Goal: Feedback & Contribution: Submit feedback/report problem

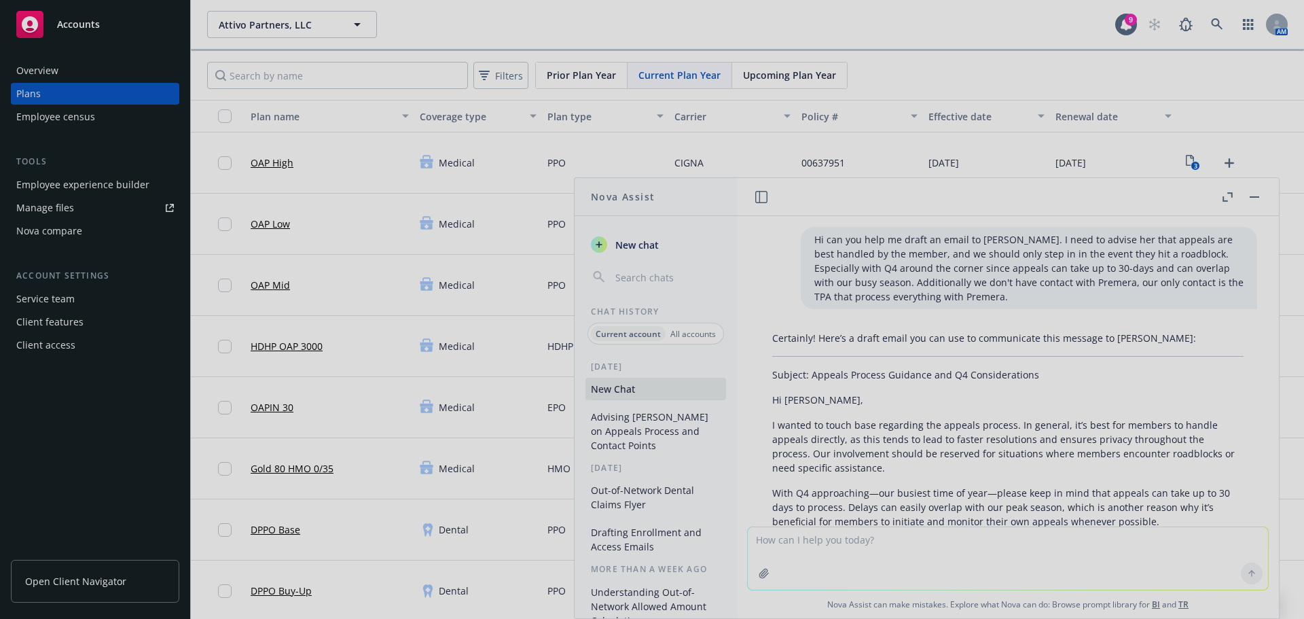
scroll to position [632, 0]
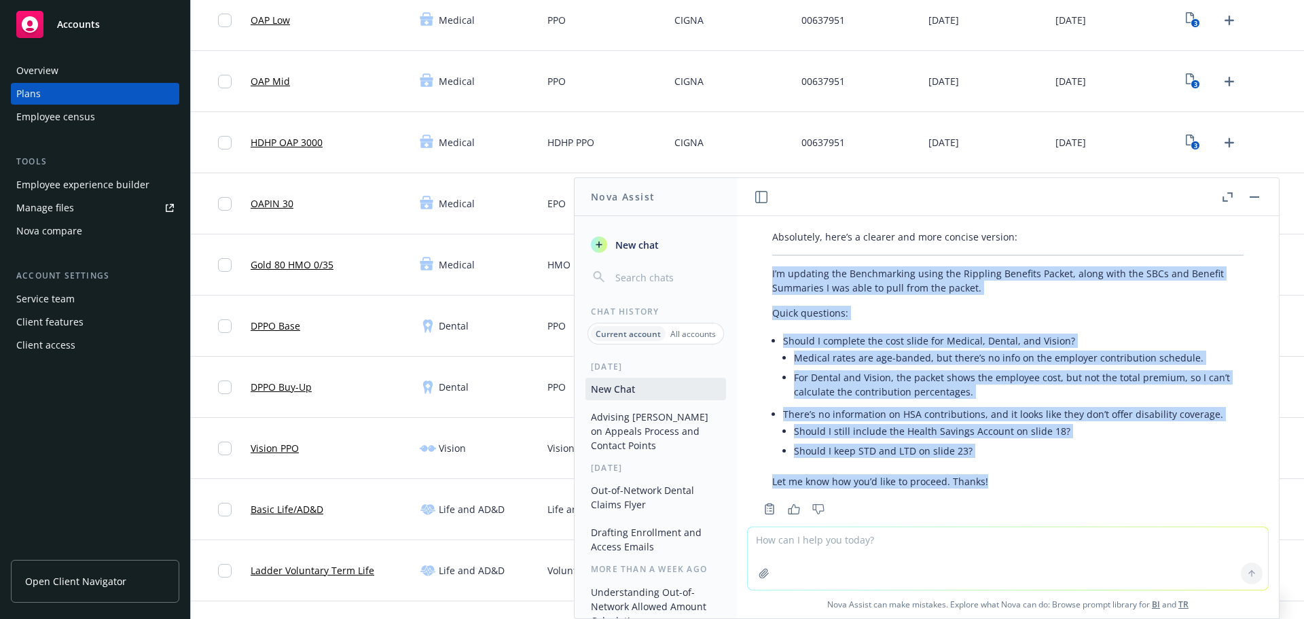
click at [1255, 201] on button "button" at bounding box center [1254, 197] width 16 height 16
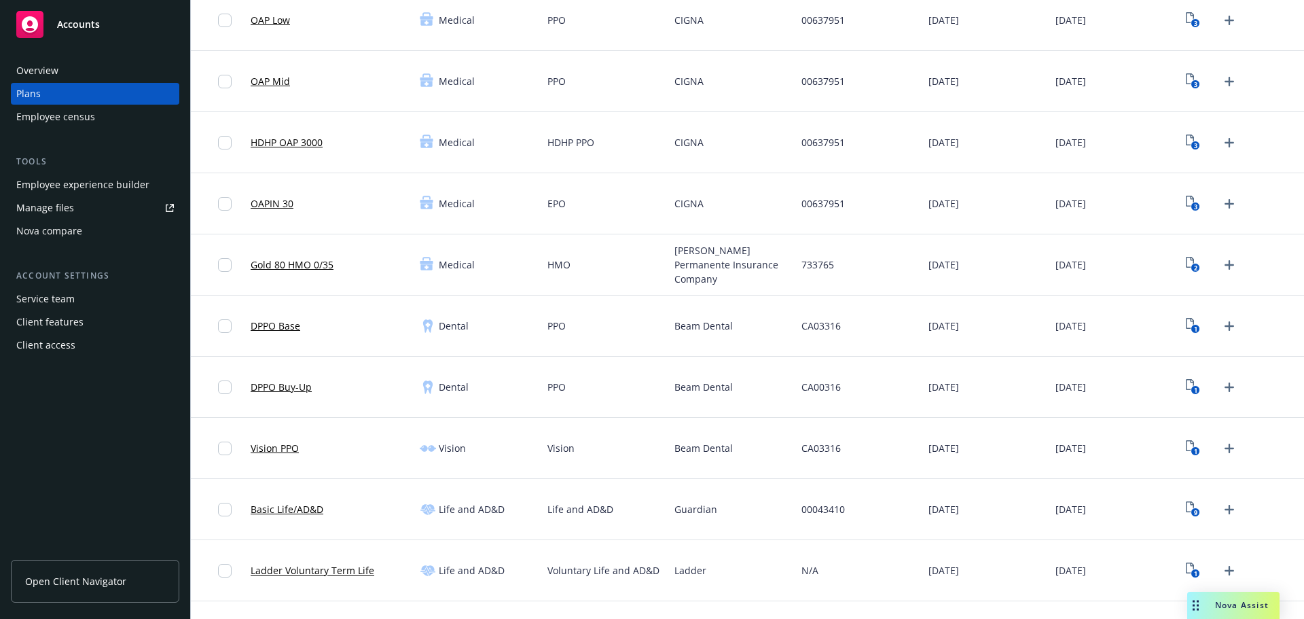
drag, startPoint x: 1220, startPoint y: 611, endPoint x: 1229, endPoint y: 609, distance: 9.7
click at [1226, 611] on div "Nova Assist" at bounding box center [1233, 605] width 92 height 27
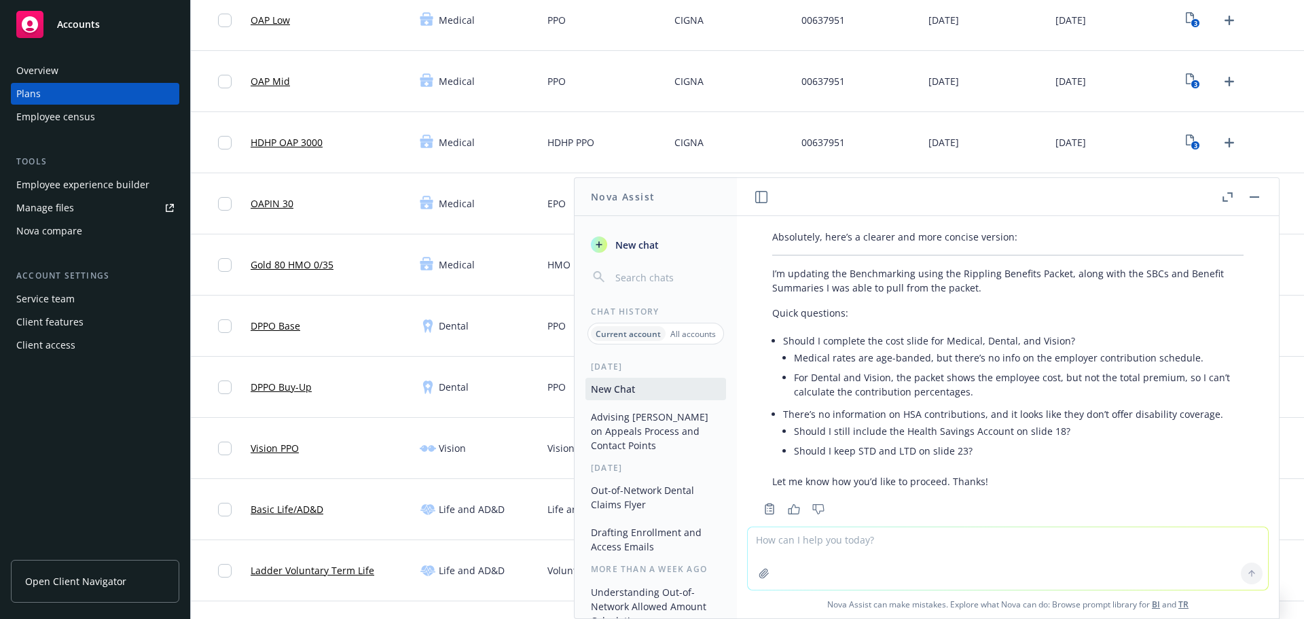
click at [897, 547] on textarea at bounding box center [1008, 558] width 520 height 62
type textarea "i need an email letting my coworker Laura who is going out for a surgery that I…"
click at [1249, 571] on icon at bounding box center [1251, 572] width 5 height 3
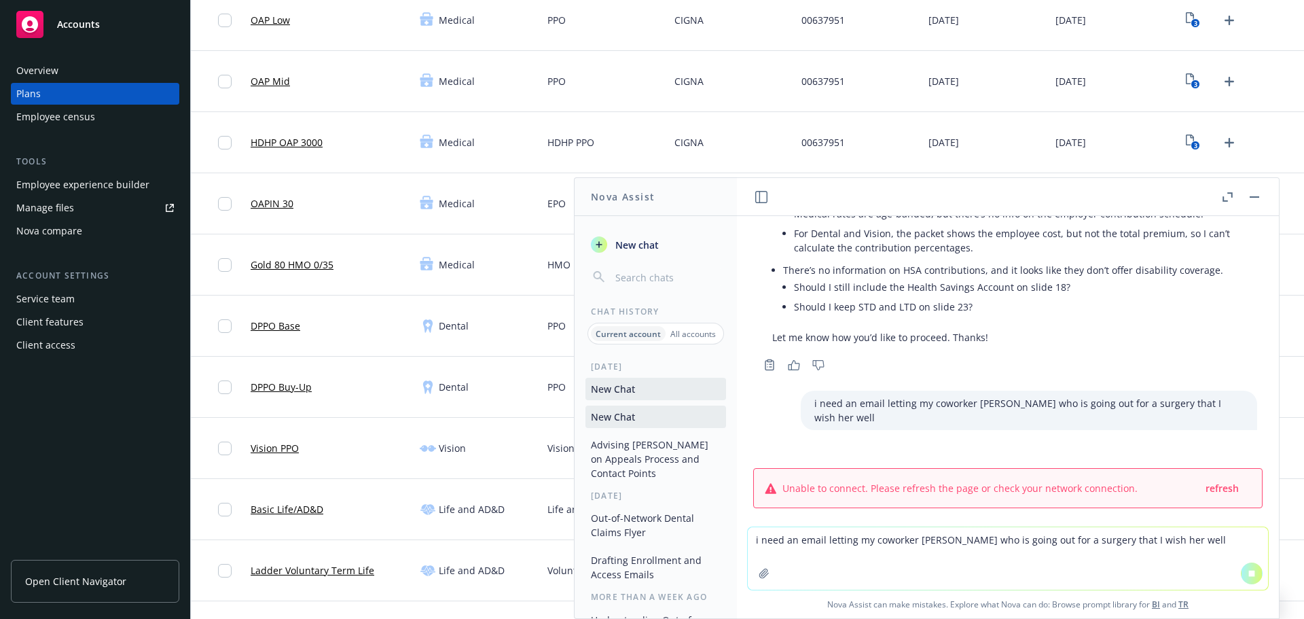
scroll to position [744, 0]
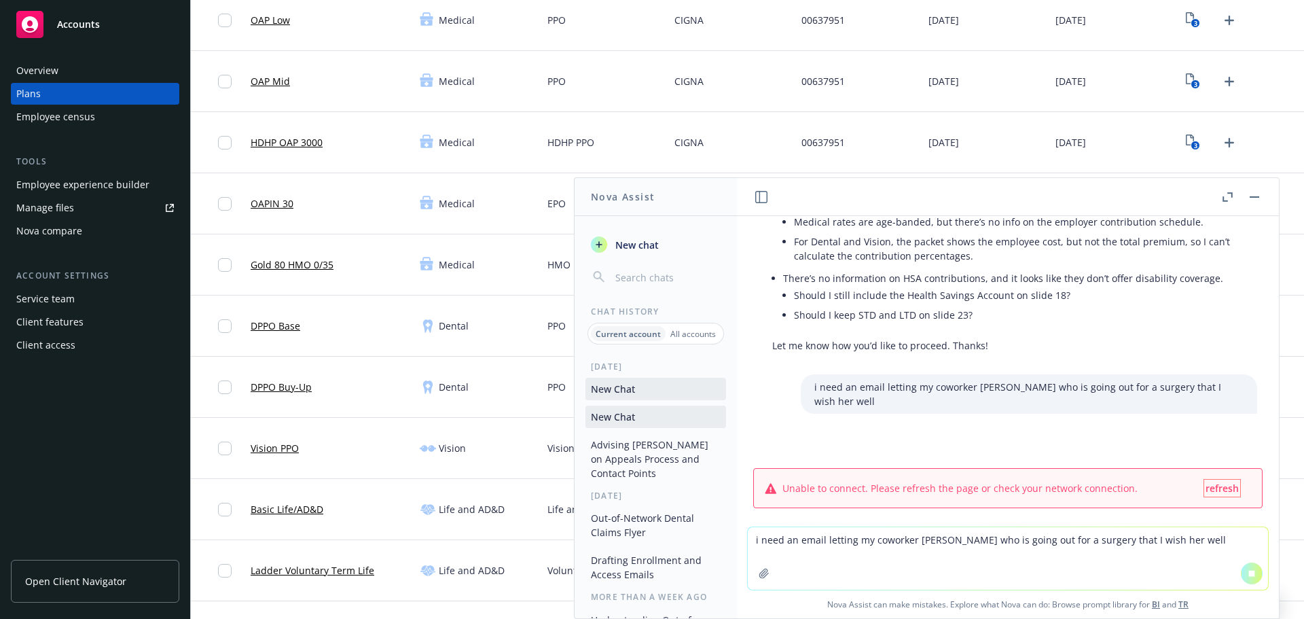
click at [1206, 482] on span "refresh" at bounding box center [1222, 488] width 33 height 13
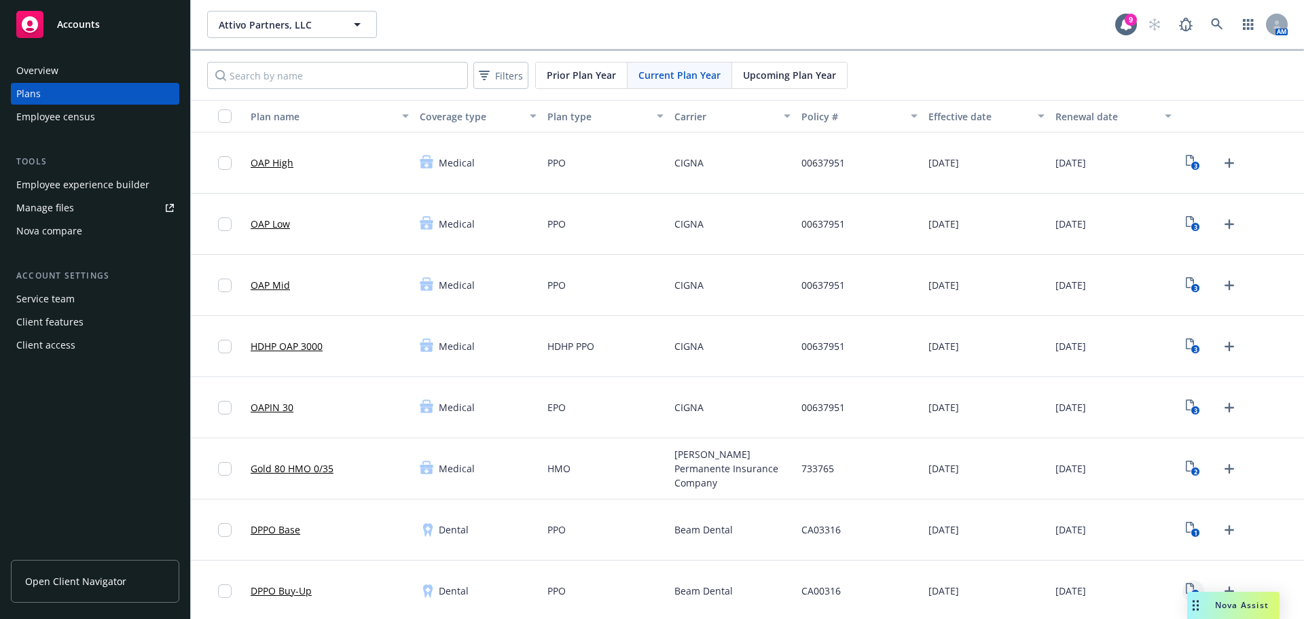
click at [1182, 600] on link "1" at bounding box center [1193, 591] width 22 height 22
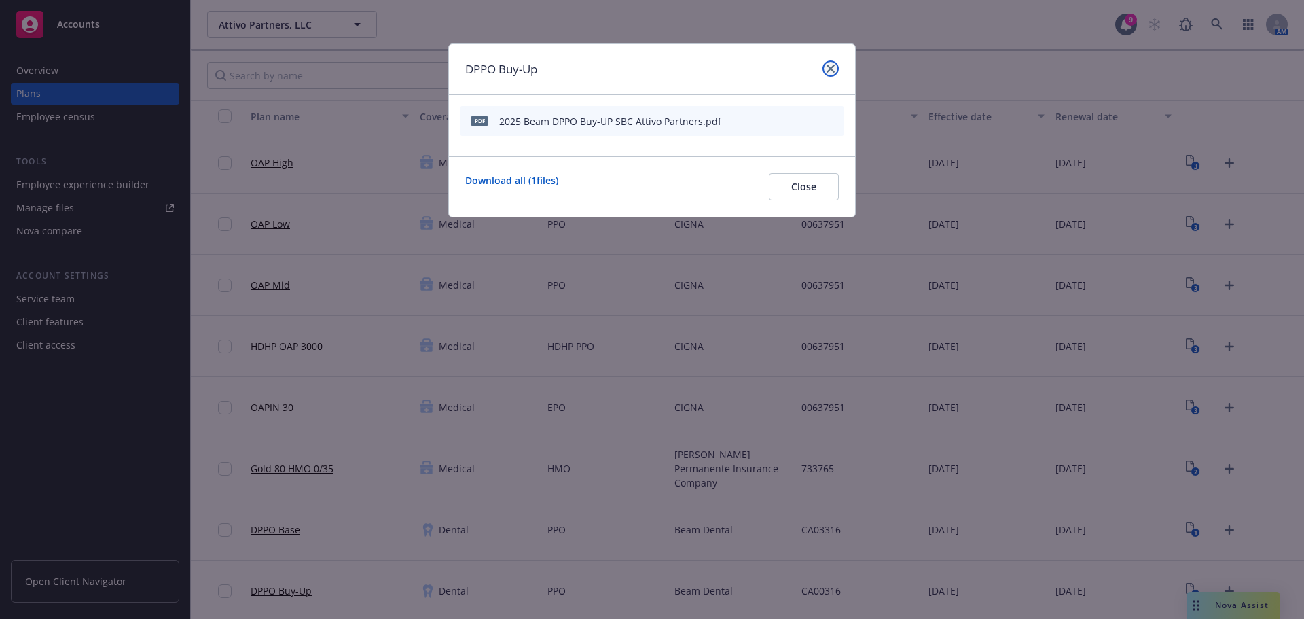
click at [826, 75] on link "close" at bounding box center [830, 68] width 16 height 16
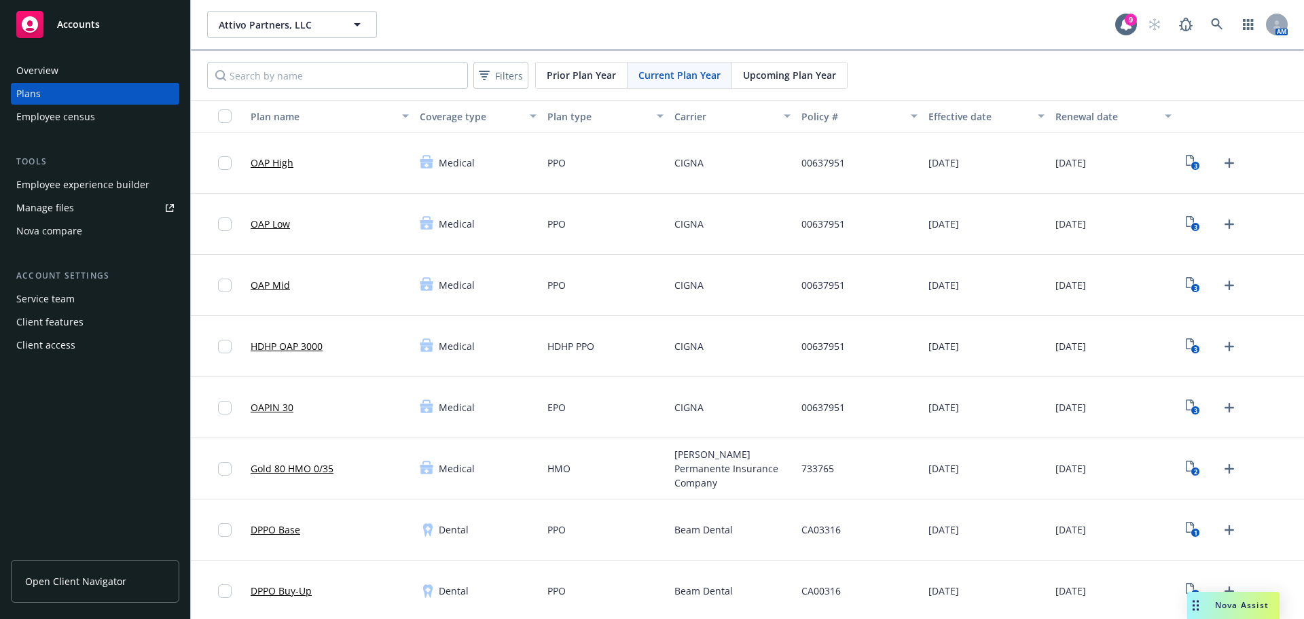
click at [1223, 611] on div "Nova Assist" at bounding box center [1233, 605] width 92 height 27
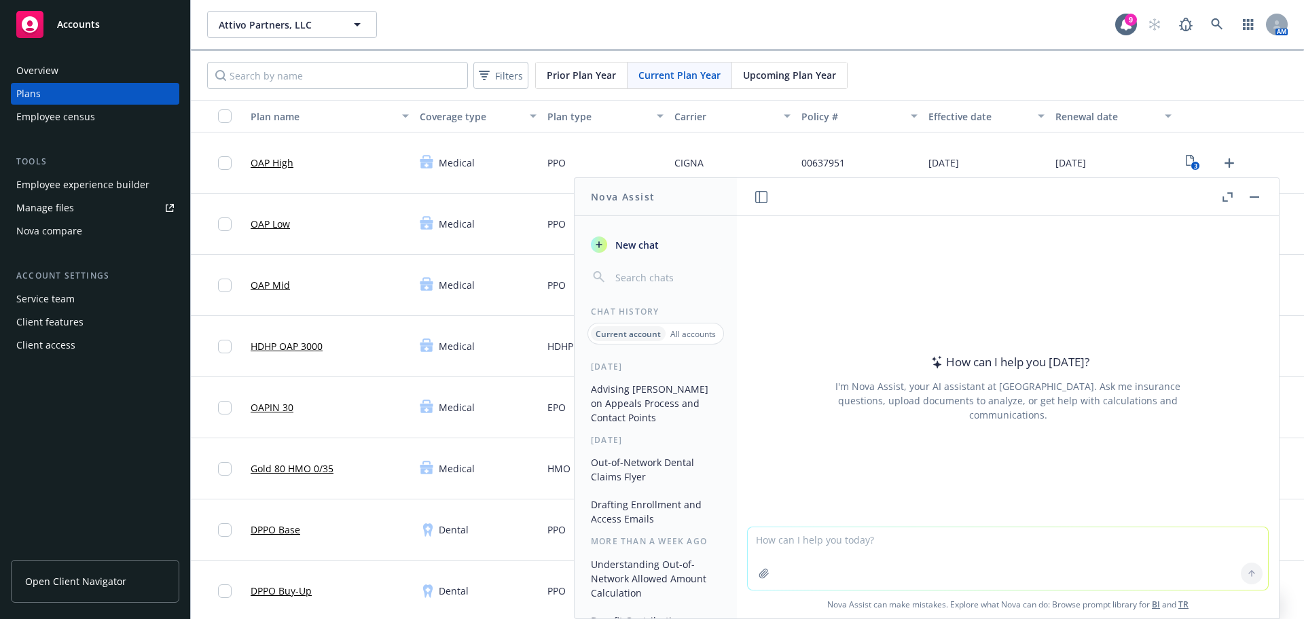
click at [783, 549] on textarea at bounding box center [1008, 558] width 520 height 62
type textarea "I need to draft an email response to [PERSON_NAME] letting her know that I hope…"
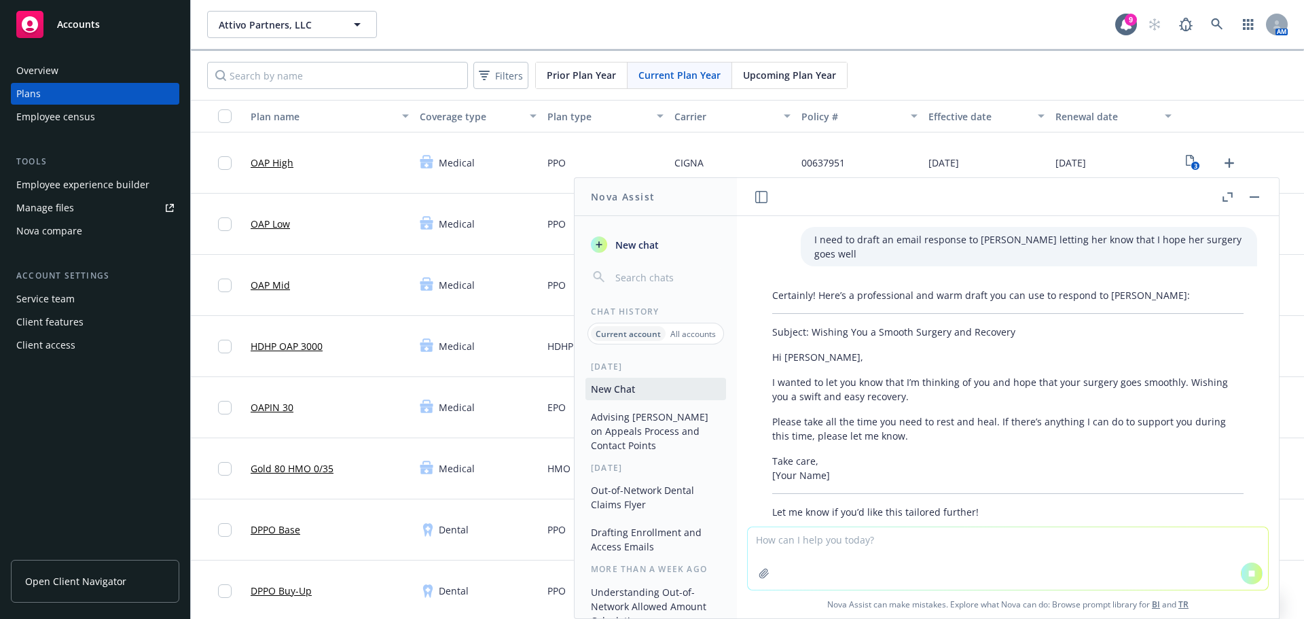
scroll to position [41, 0]
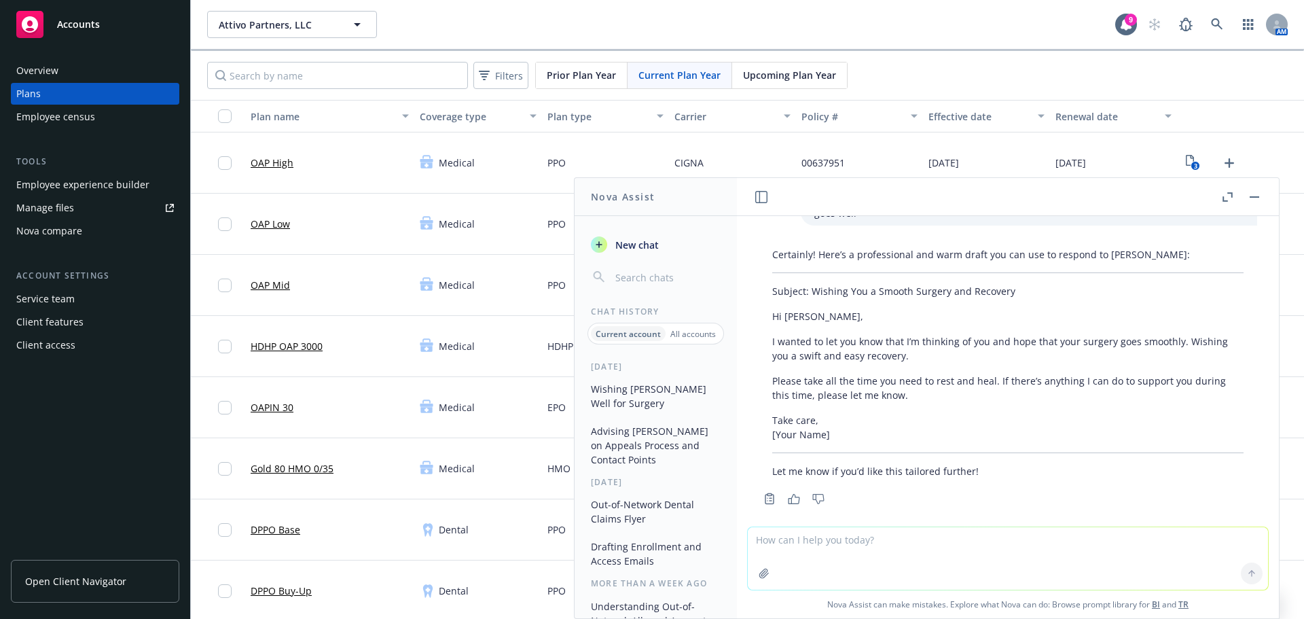
click at [1253, 192] on button "button" at bounding box center [1254, 197] width 16 height 16
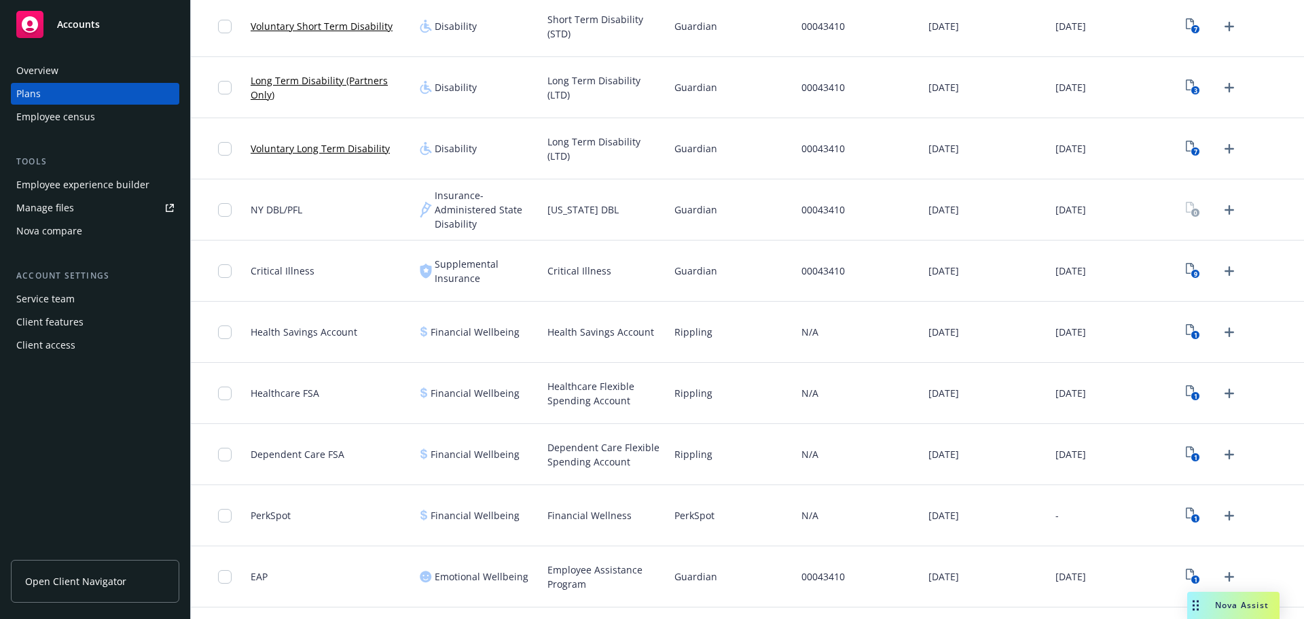
scroll to position [981, 0]
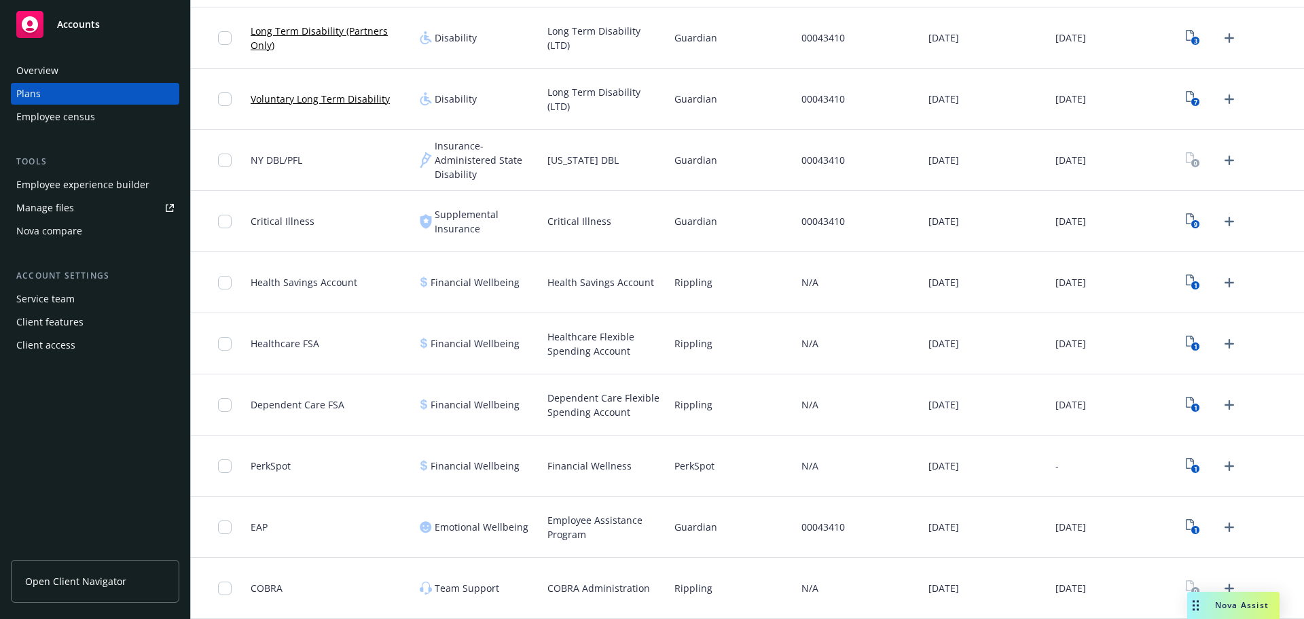
click at [77, 121] on div "Employee census" at bounding box center [55, 117] width 79 height 22
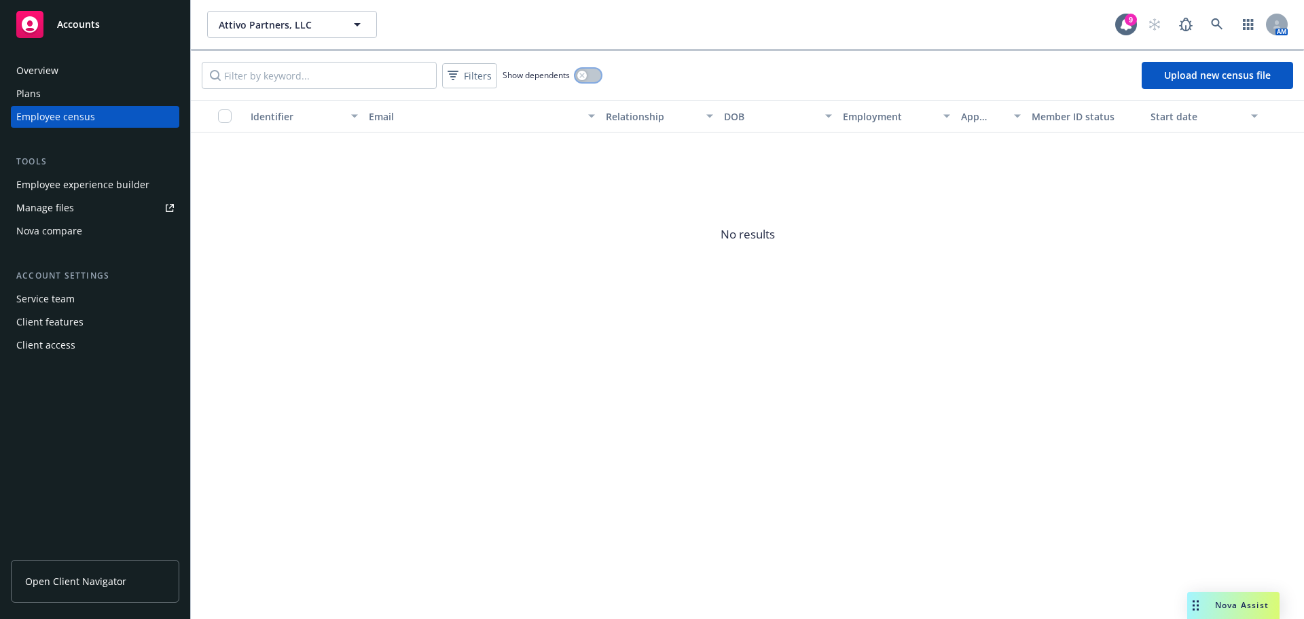
click at [583, 77] on icon "button" at bounding box center [581, 75] width 5 height 5
click at [592, 77] on icon "button" at bounding box center [593, 75] width 5 height 4
click at [1203, 80] on link "Upload new census file" at bounding box center [1217, 75] width 151 height 27
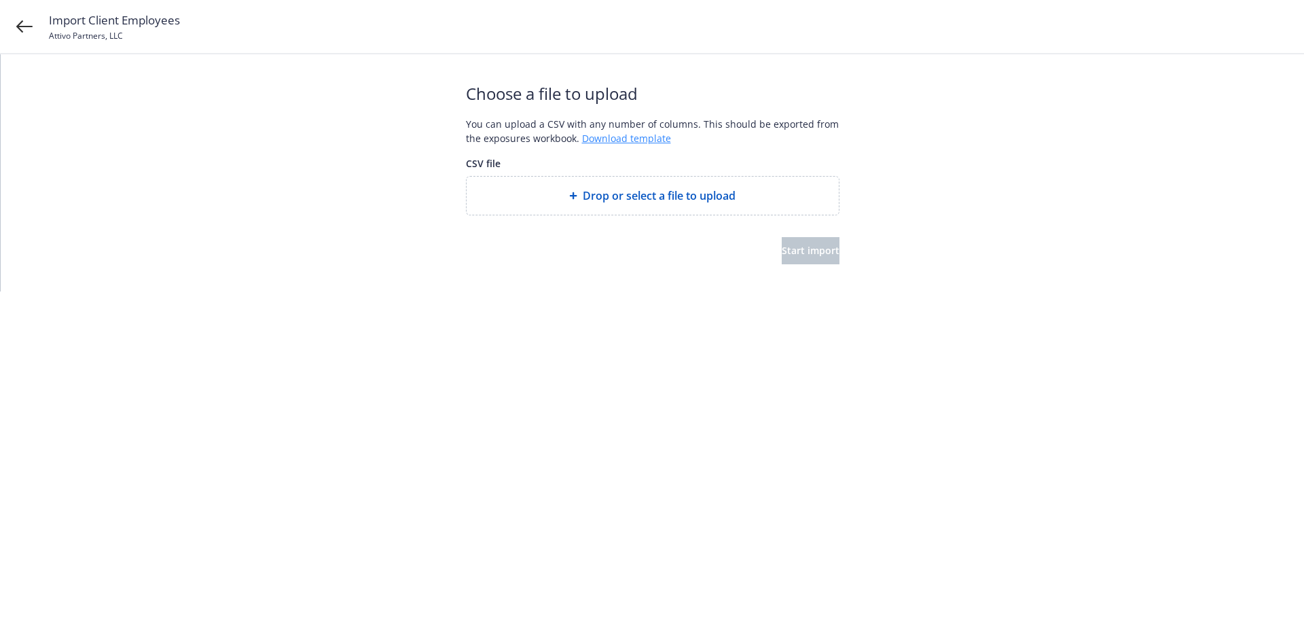
click at [650, 132] on link "Download template" at bounding box center [626, 138] width 89 height 13
click at [21, 26] on icon at bounding box center [24, 26] width 16 height 12
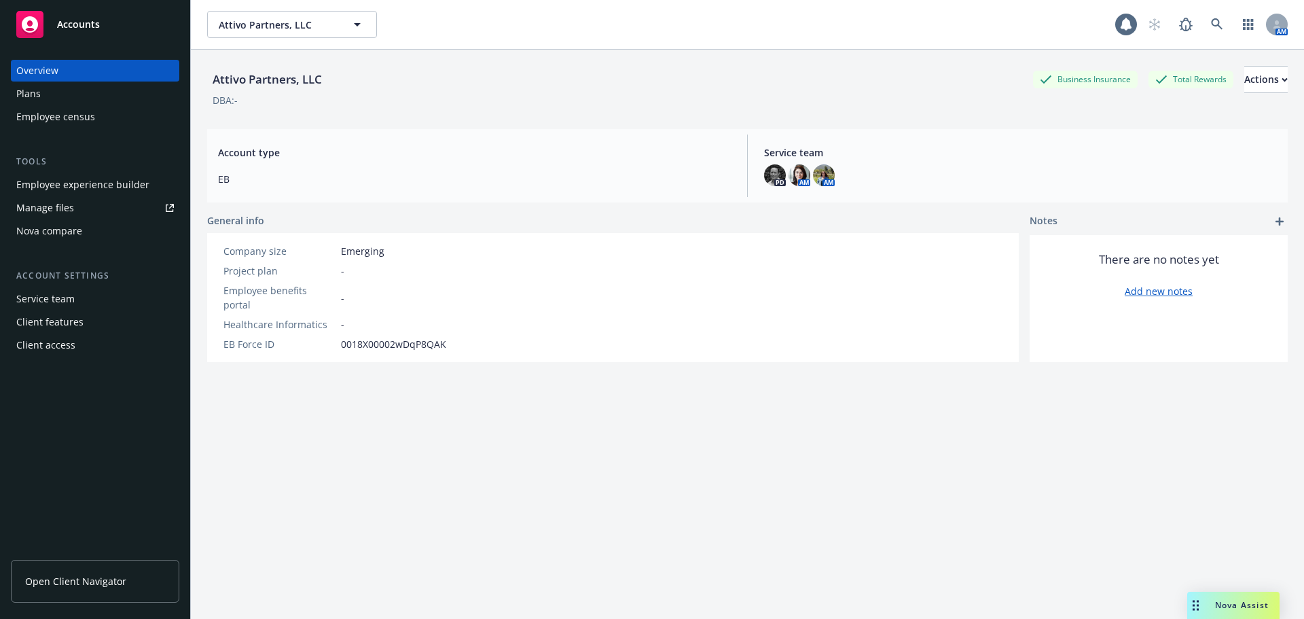
click at [1259, 603] on span "Nova Assist" at bounding box center [1242, 605] width 54 height 12
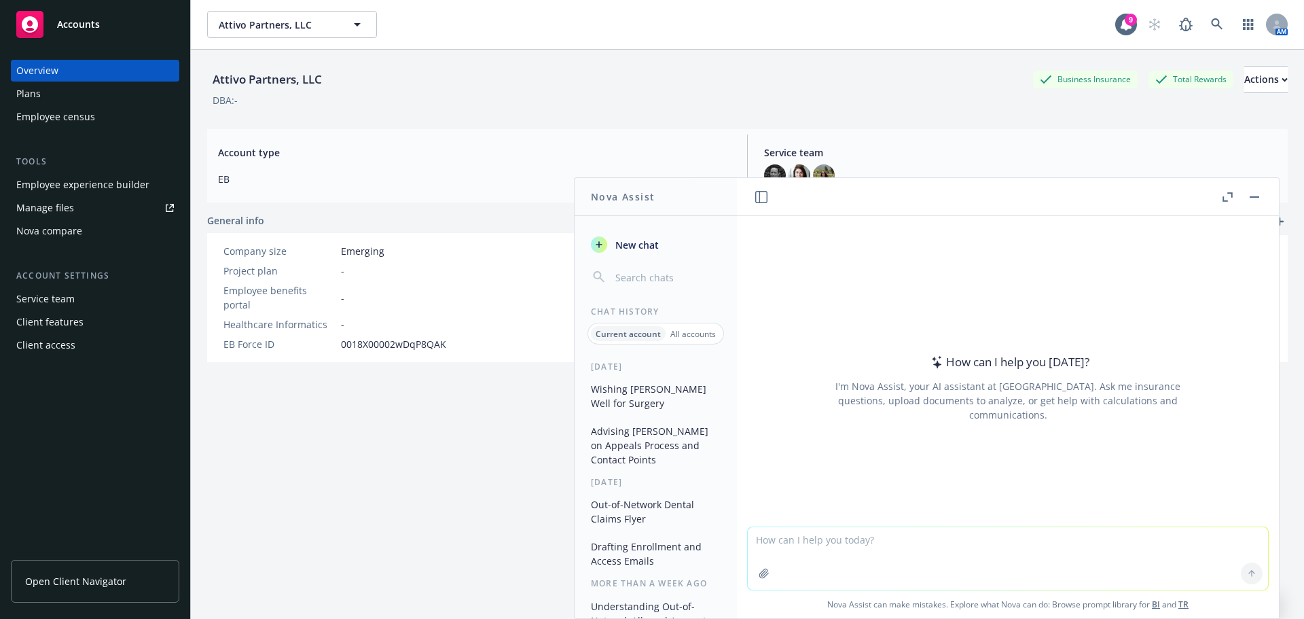
click at [810, 530] on textarea at bounding box center [1008, 558] width 520 height 62
click at [776, 545] on textarea at bounding box center [1008, 558] width 520 height 62
click at [869, 545] on textarea at bounding box center [1008, 558] width 520 height 62
paste textarea "I’m updating the Benchmarking using the Rippling Benefits Packet, along with th…"
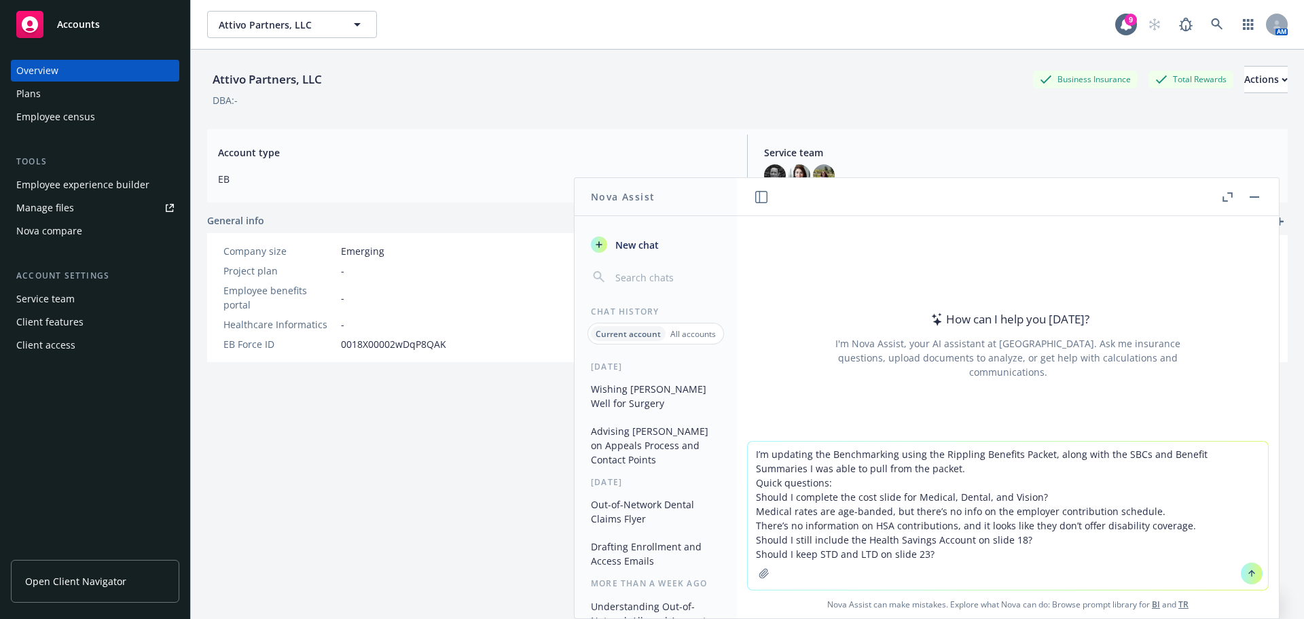
click at [901, 454] on textarea "I’m updating the Benchmarking using the Rippling Benefits Packet, along with th…" at bounding box center [1008, 515] width 520 height 148
click at [1049, 453] on textarea "I’m updating the Benchmarking using the Rippling Benefits Packet, along with th…" at bounding box center [1008, 515] width 520 height 148
drag, startPoint x: 1159, startPoint y: 452, endPoint x: 1144, endPoint y: 448, distance: 15.5
click at [1144, 448] on textarea "I’m updating the Benchmarking using the Rippling Benefits Packet, the census an…" at bounding box center [1008, 515] width 520 height 148
drag, startPoint x: 1180, startPoint y: 450, endPoint x: 1161, endPoint y: 445, distance: 20.3
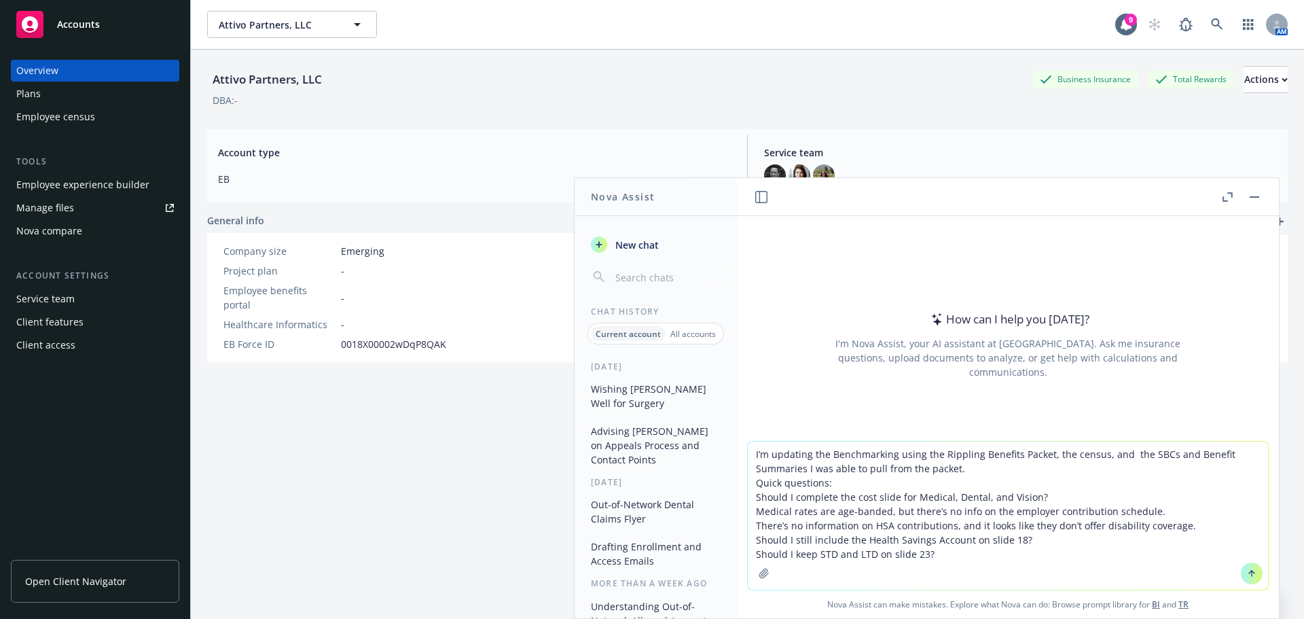
click at [1161, 445] on textarea "I’m updating the Benchmarking using the Rippling Benefits Packet, the census, a…" at bounding box center [1008, 515] width 520 height 148
click at [834, 492] on textarea "I’m updating the Benchmarking using the Rippling Benefits Packet, the census, a…" at bounding box center [1008, 515] width 520 height 148
drag, startPoint x: 1048, startPoint y: 494, endPoint x: 745, endPoint y: 492, distance: 302.9
click at [748, 492] on textarea "I’m updating the Benchmarking using the Rippling Benefits Packet, the census, a…" at bounding box center [1008, 515] width 520 height 148
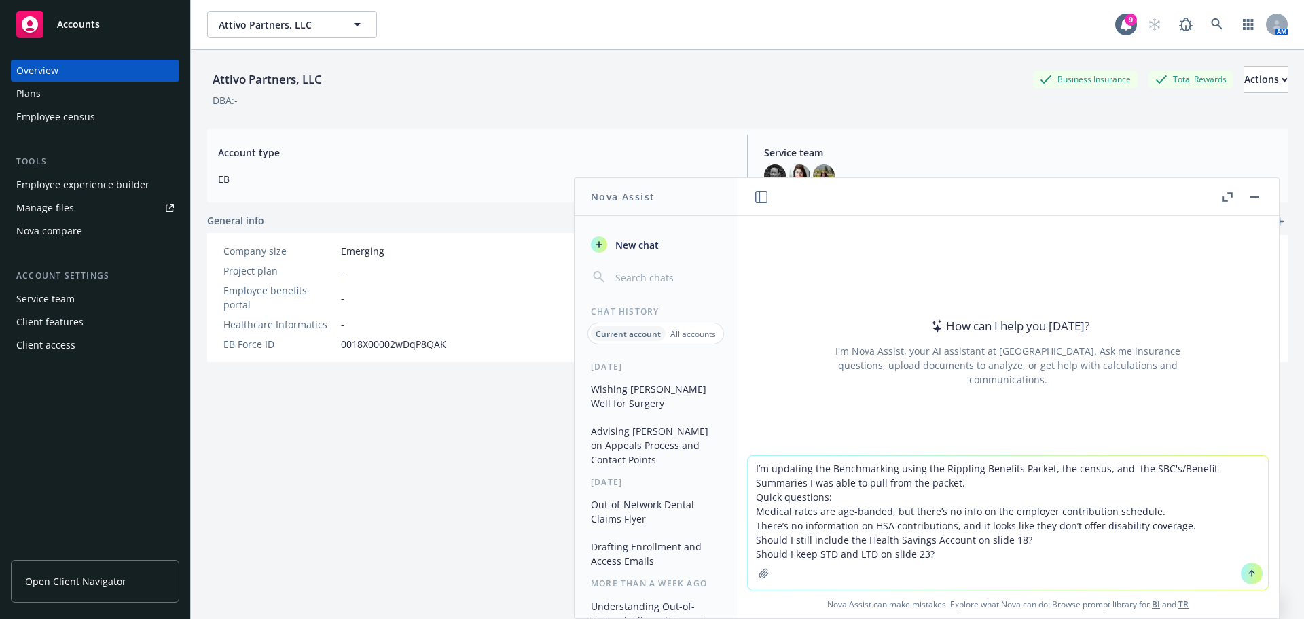
click at [1166, 509] on textarea "I’m updating the Benchmarking using the Rippling Benefits Packet, the census, a…" at bounding box center [1008, 523] width 520 height 134
click at [850, 504] on textarea "I’m updating the Benchmarking using the Rippling Benefits Packet, the census, a…" at bounding box center [1008, 523] width 520 height 134
click at [847, 492] on textarea "I’m updating the Benchmarking using the Rippling Benefits Packet, the census, a…" at bounding box center [1008, 523] width 520 height 134
type textarea "I’m updating the Benchmarking using the Rippling Benefits Packet, the census, a…"
click at [834, 497] on textarea "I’m updating the Benchmarking using the Rippling Benefits Packet, the census, a…" at bounding box center [1008, 523] width 520 height 134
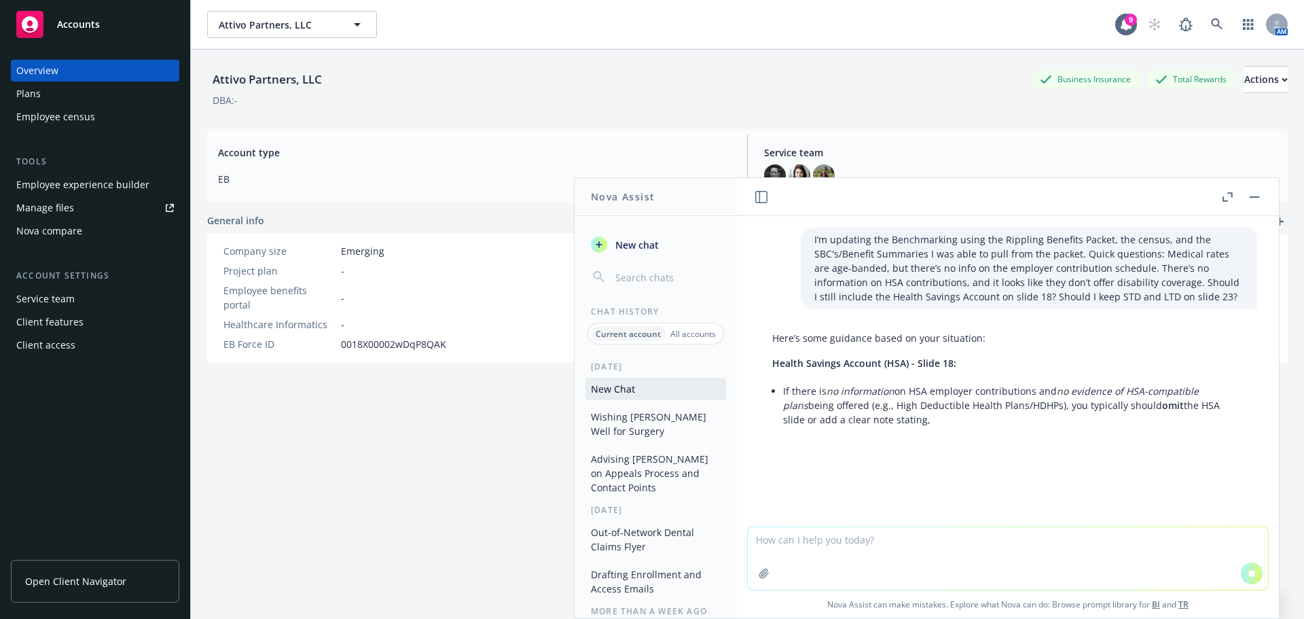
drag, startPoint x: 833, startPoint y: 545, endPoint x: 459, endPoint y: 450, distance: 386.0
click at [458, 449] on div "Attivo Partners, LLC Business Insurance Total Rewards Actions DBA: - Account ty…" at bounding box center [747, 351] width 1081 height 602
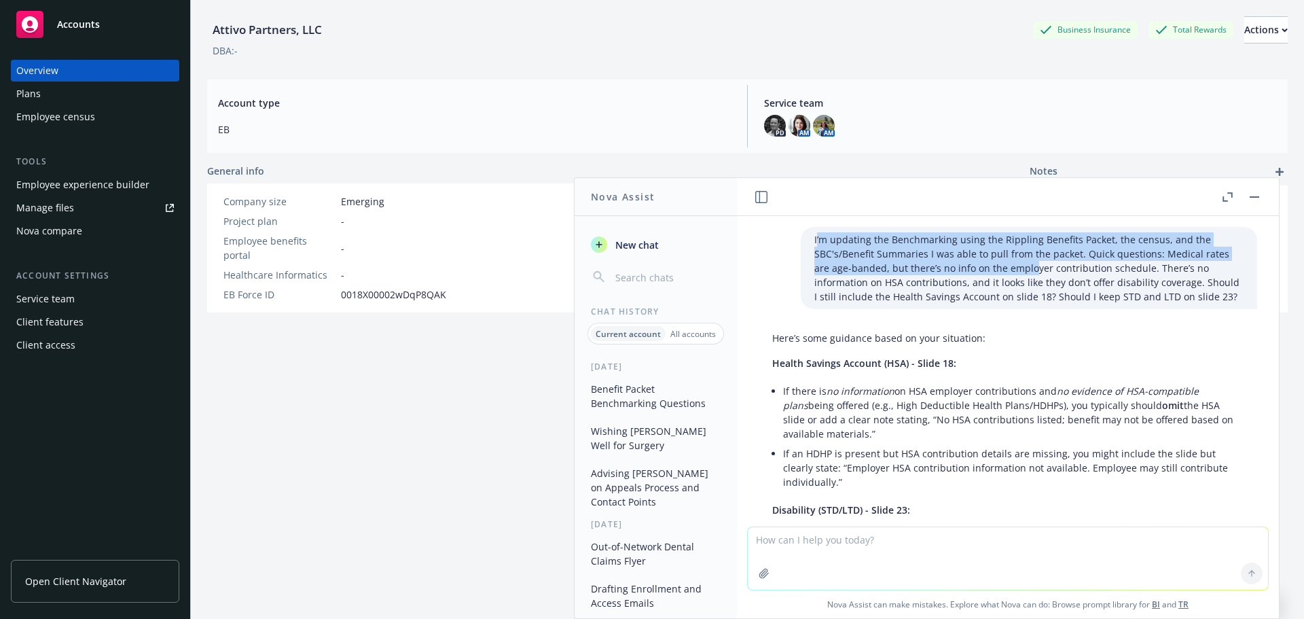
drag, startPoint x: 795, startPoint y: 236, endPoint x: 992, endPoint y: 261, distance: 198.6
click at [992, 261] on p "I’m updating the Benchmarking using the Rippling Benefits Packet, the census, a…" at bounding box center [1028, 267] width 429 height 71
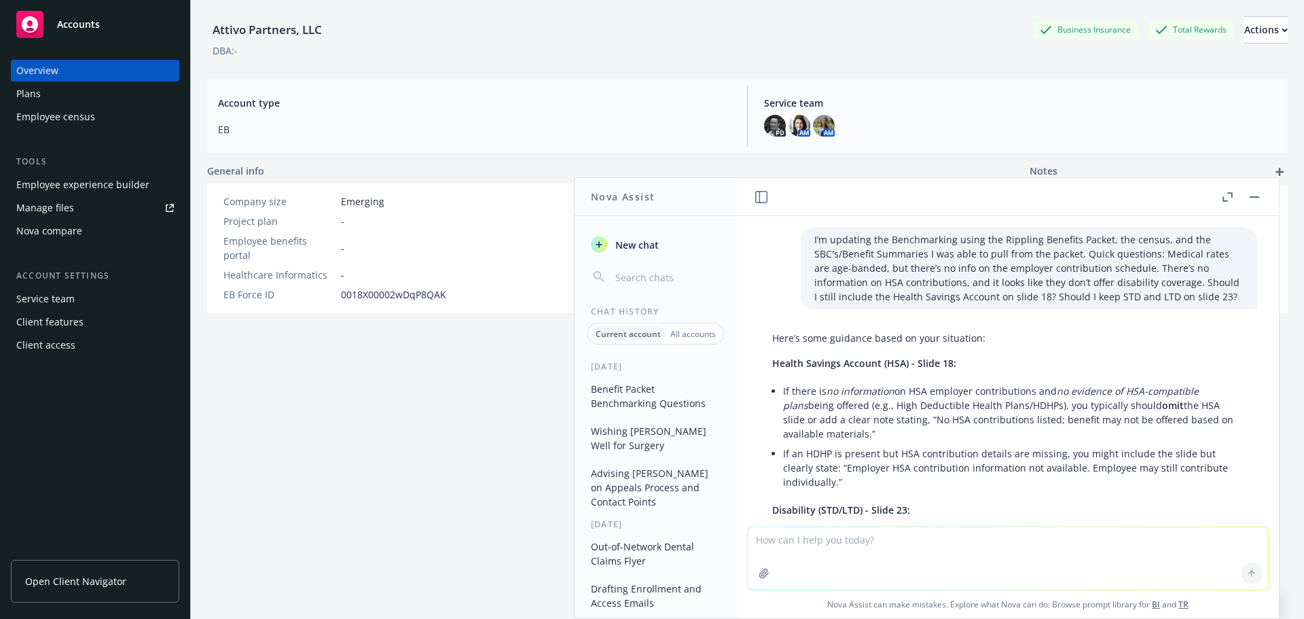
click at [801, 238] on div "I’m updating the Benchmarking using the Rippling Benefits Packet, the census, a…" at bounding box center [1029, 268] width 456 height 82
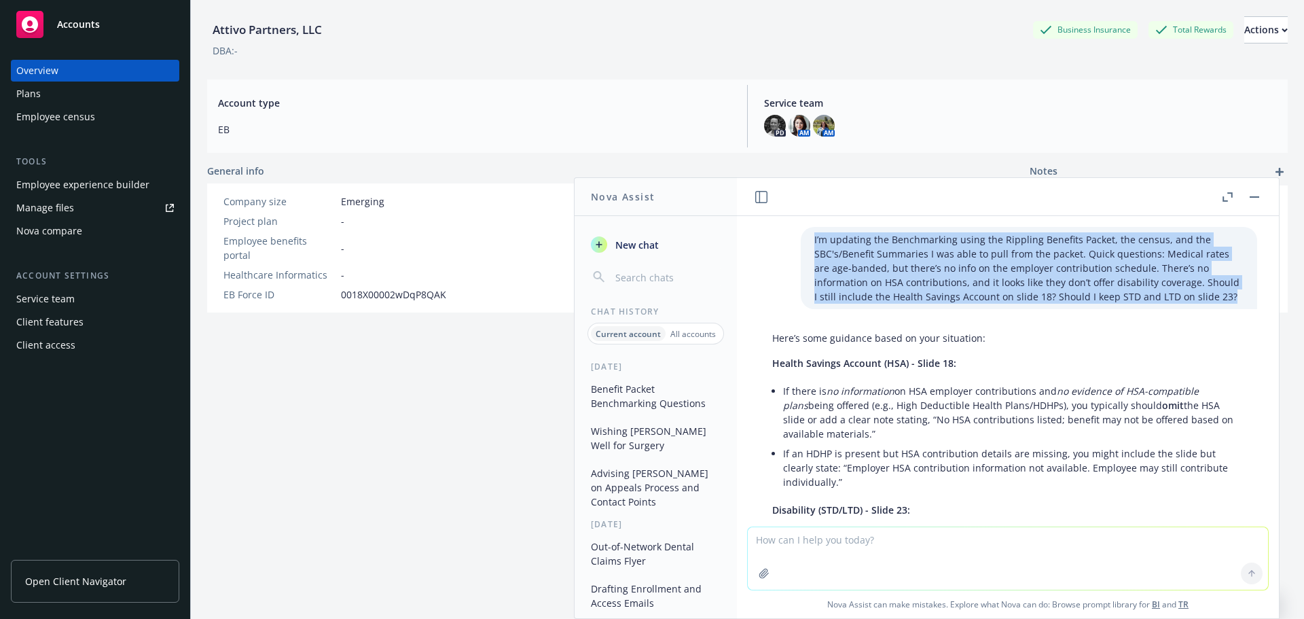
drag, startPoint x: 789, startPoint y: 239, endPoint x: 1173, endPoint y: 310, distance: 391.0
click at [1178, 313] on div "I’m updating the Benchmarking using the Rippling Benefits Packet, the census, a…" at bounding box center [1008, 371] width 542 height 310
copy p "I’m updating the Benchmarking using the Rippling Benefits Packet, the census, a…"
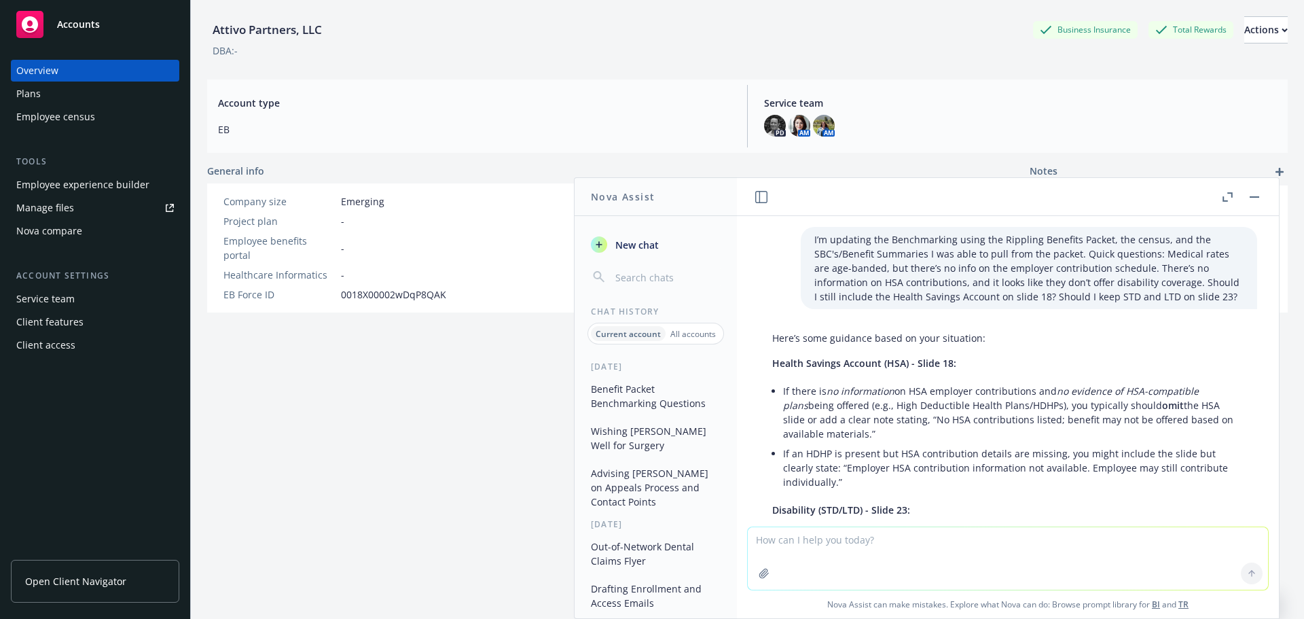
click at [880, 546] on textarea at bounding box center [1008, 558] width 520 height 62
paste textarea "I’m updating the Benchmarking using the Rippling Benefits Packet, the census, a…"
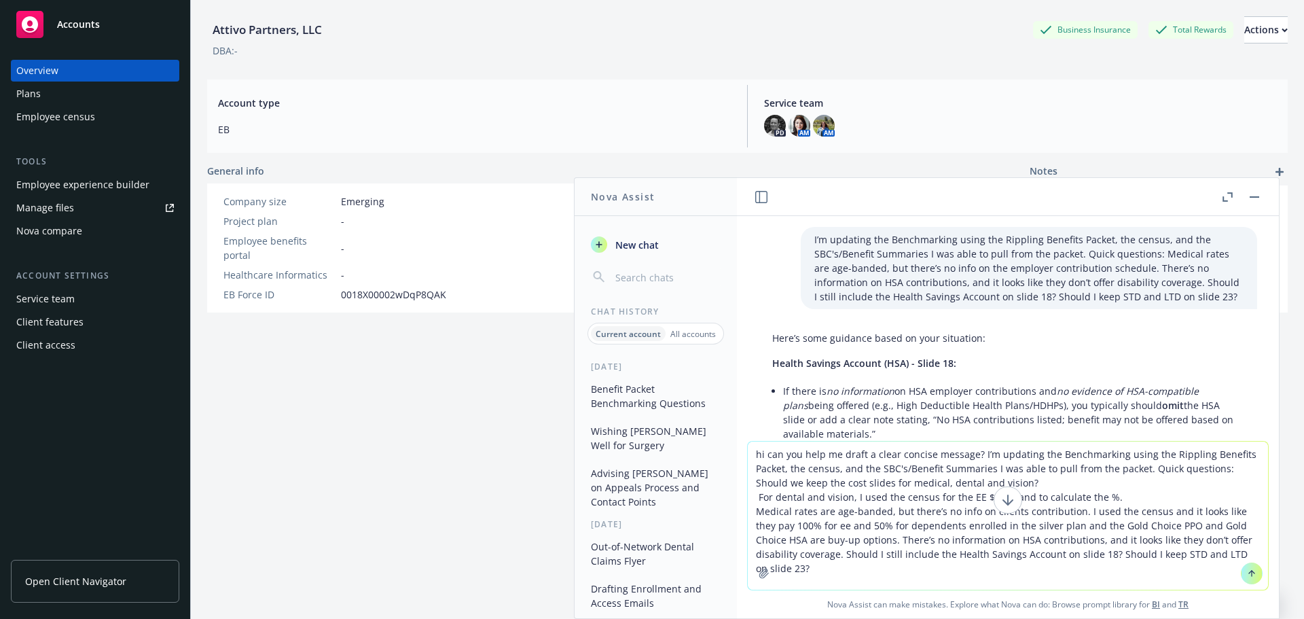
drag, startPoint x: 1034, startPoint y: 454, endPoint x: 1140, endPoint y: 468, distance: 107.5
click at [1140, 468] on textarea "hi can you help me draft a clear concise message? I’m updating the Benchmarking…" at bounding box center [1008, 515] width 520 height 148
click at [1038, 448] on textarea "hi can you help me draft a clear concise message? I’m updating the Benchmarking…" at bounding box center [1008, 515] width 520 height 148
drag, startPoint x: 972, startPoint y: 450, endPoint x: 1137, endPoint y: 466, distance: 165.8
click at [1137, 466] on textarea "hi can you help me draft a clear concise message? I’m updating the Benchmarking…" at bounding box center [1008, 515] width 520 height 148
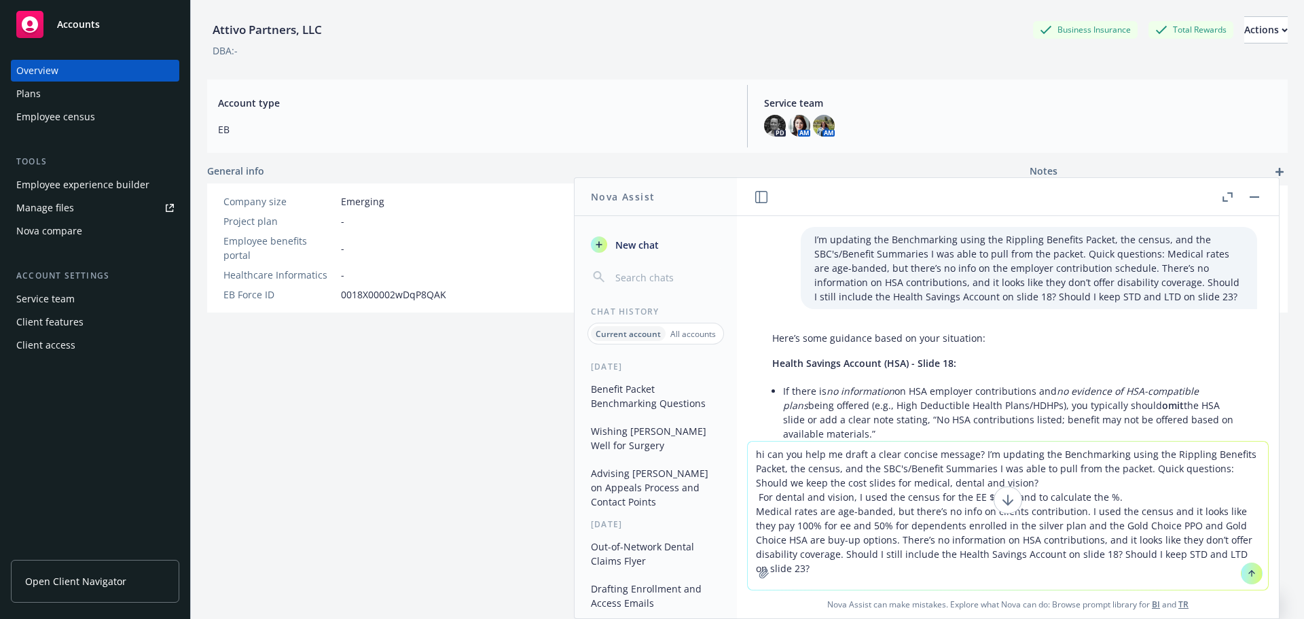
click at [1218, 473] on textarea "hi can you help me draft a clear concise message? I’m updating the Benchmarking…" at bounding box center [1008, 515] width 520 height 148
click at [1003, 480] on textarea "hi can you help me draft a clear concise message? I’m updating the Benchmarking…" at bounding box center [1008, 515] width 520 height 148
type textarea "hi can you help me draft a clear concise message? I’m updating the Benchmarking…"
click at [1249, 573] on icon at bounding box center [1251, 572] width 5 height 3
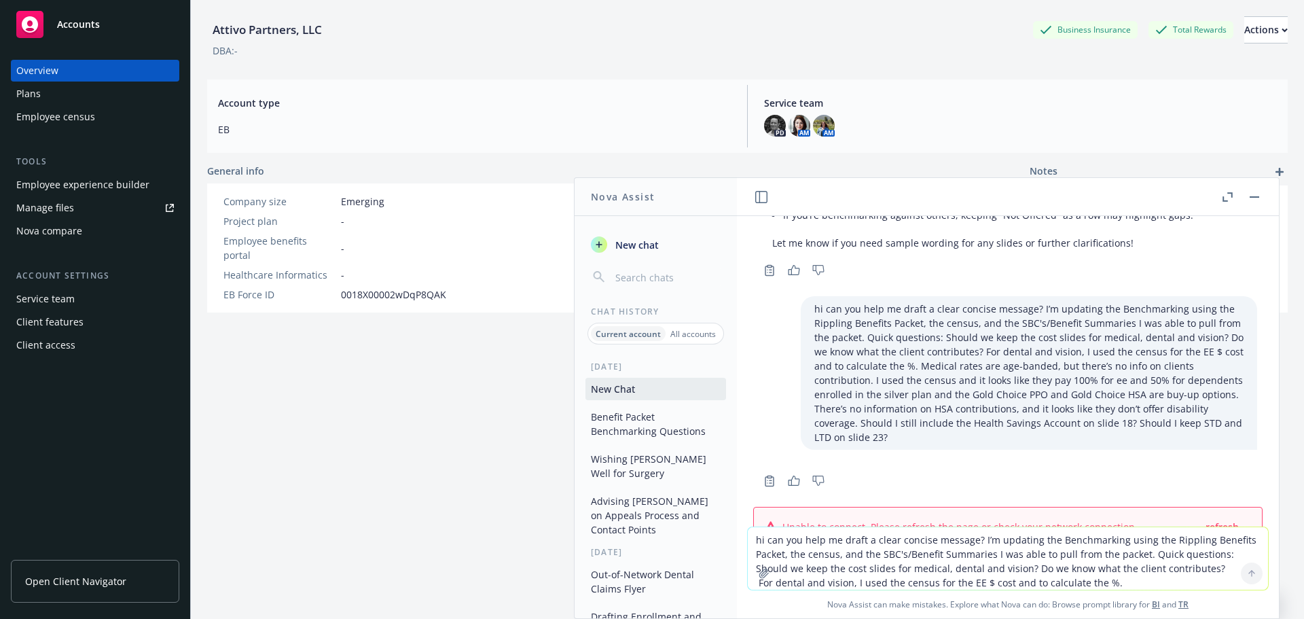
scroll to position [657, 0]
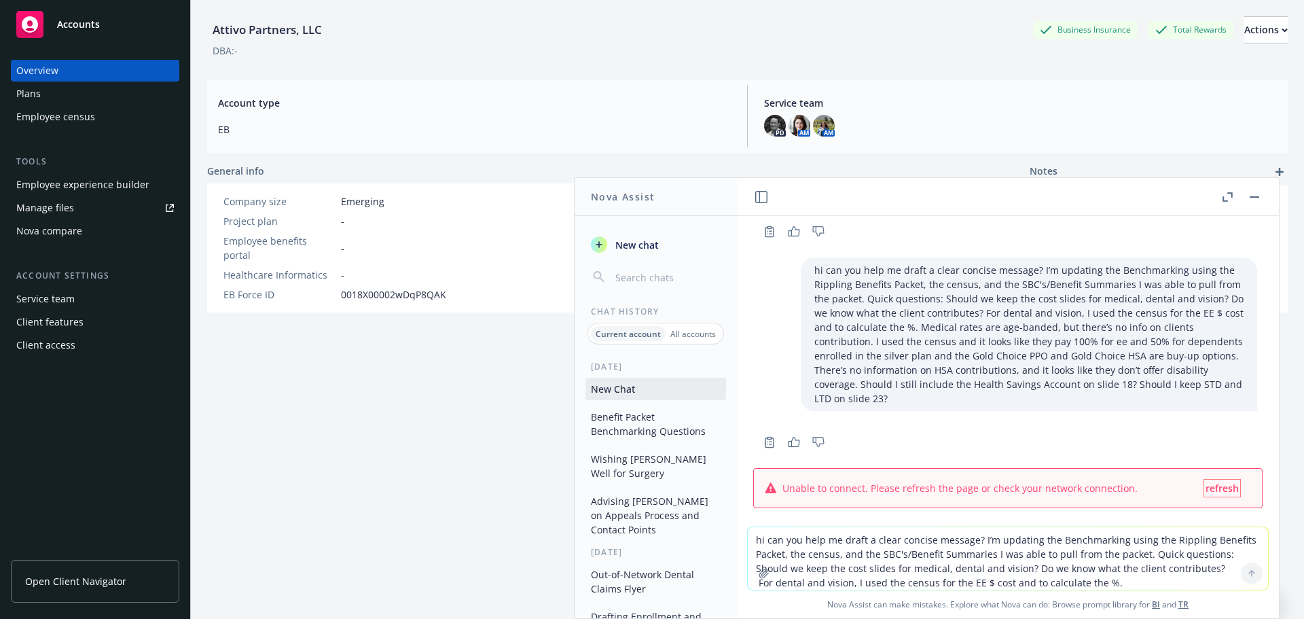
click at [1206, 482] on span "refresh" at bounding box center [1222, 488] width 33 height 13
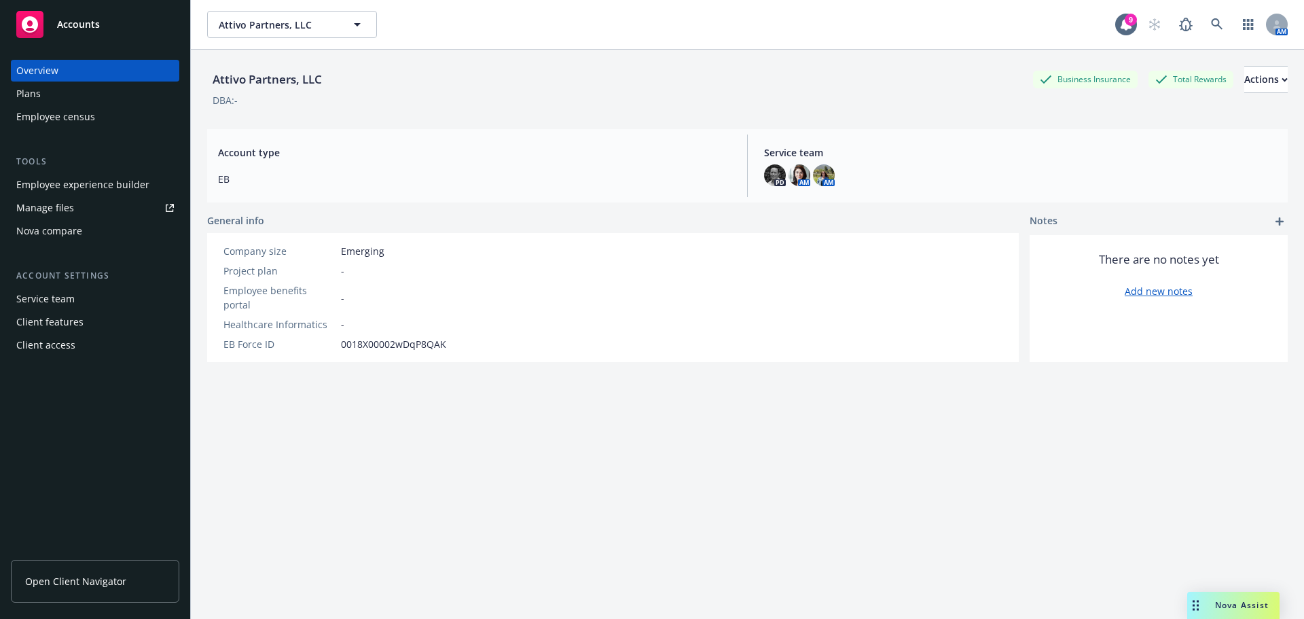
click at [1206, 607] on div "Nova Assist" at bounding box center [1241, 605] width 75 height 12
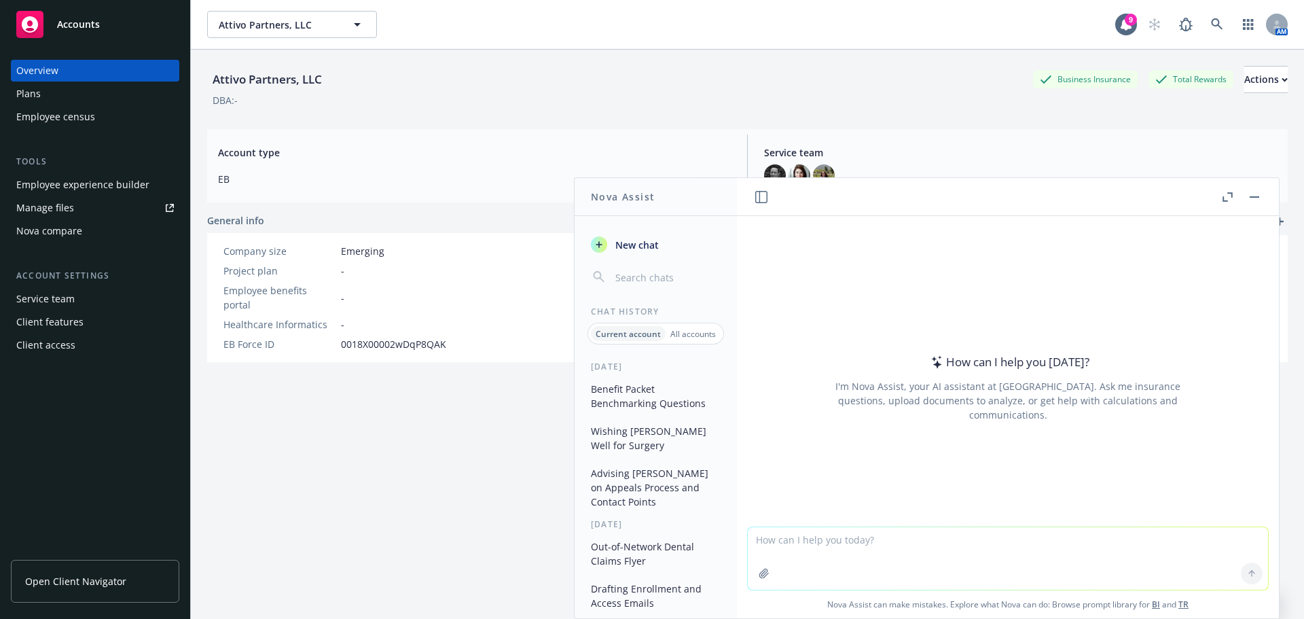
click at [634, 397] on button "Benefit Packet Benchmarking Questions" at bounding box center [655, 396] width 141 height 37
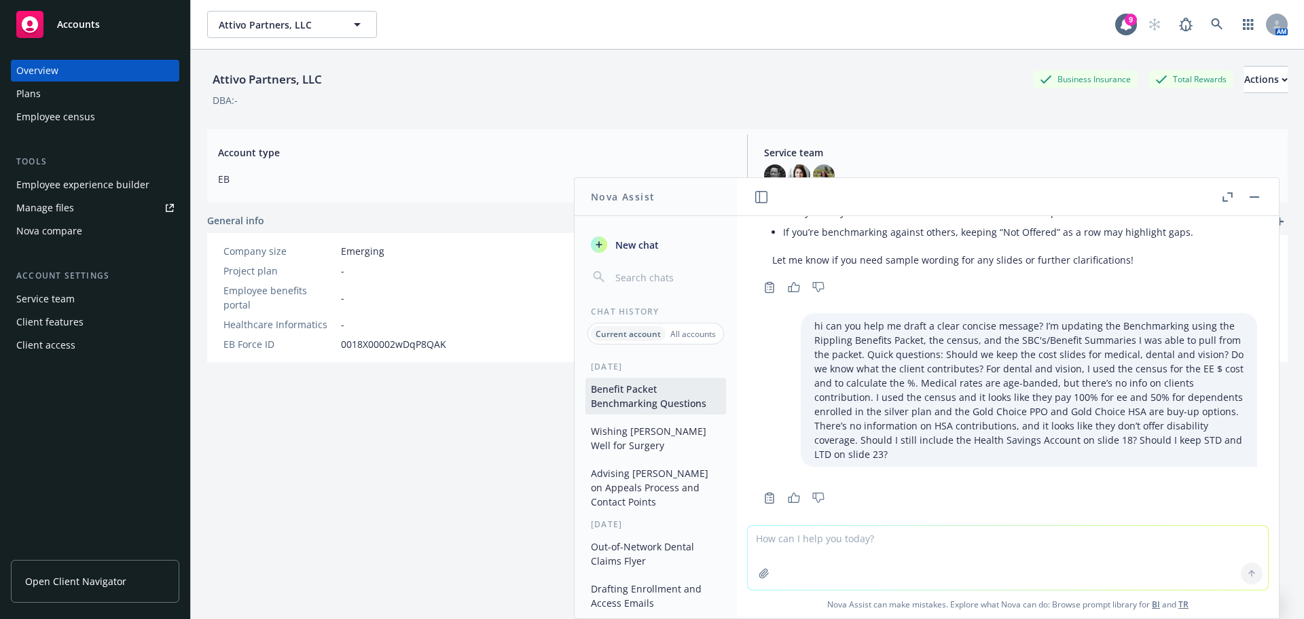
scroll to position [602, 0]
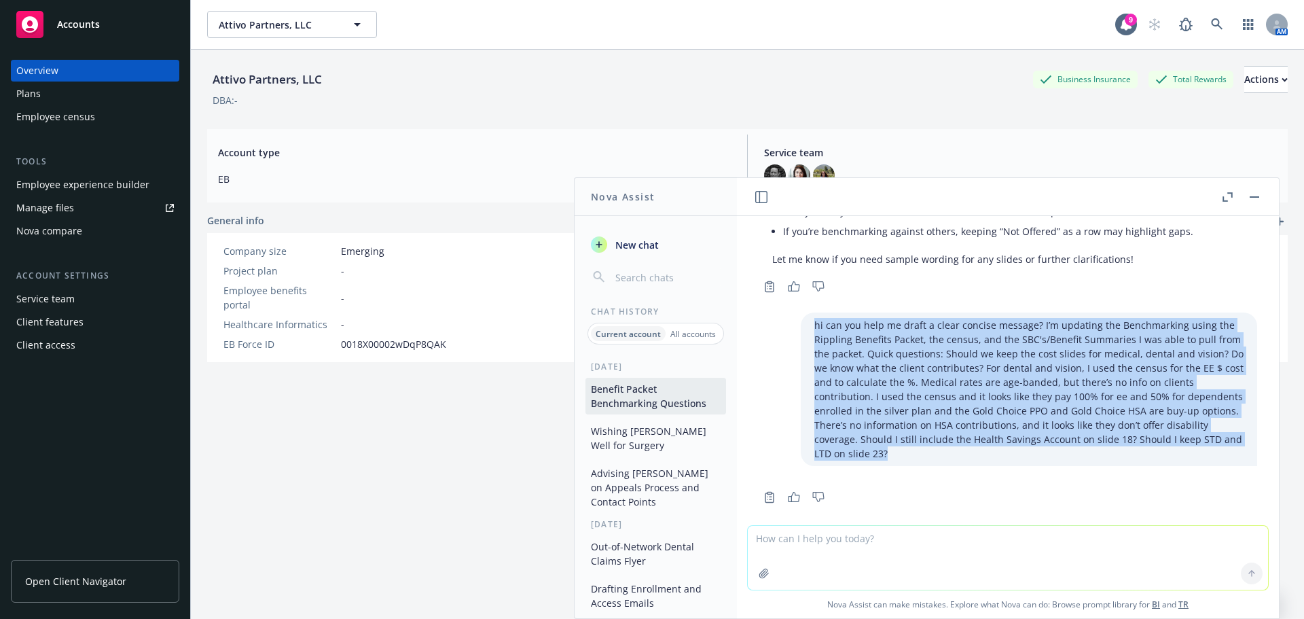
drag, startPoint x: 792, startPoint y: 327, endPoint x: 1204, endPoint y: 454, distance: 430.7
click at [1204, 454] on div "I’m updating the Benchmarking using the Rippling Benefits Packet, the census, a…" at bounding box center [1008, 370] width 542 height 309
copy p "hi can you help me draft a clear concise message? I’m updating the Benchmarking…"
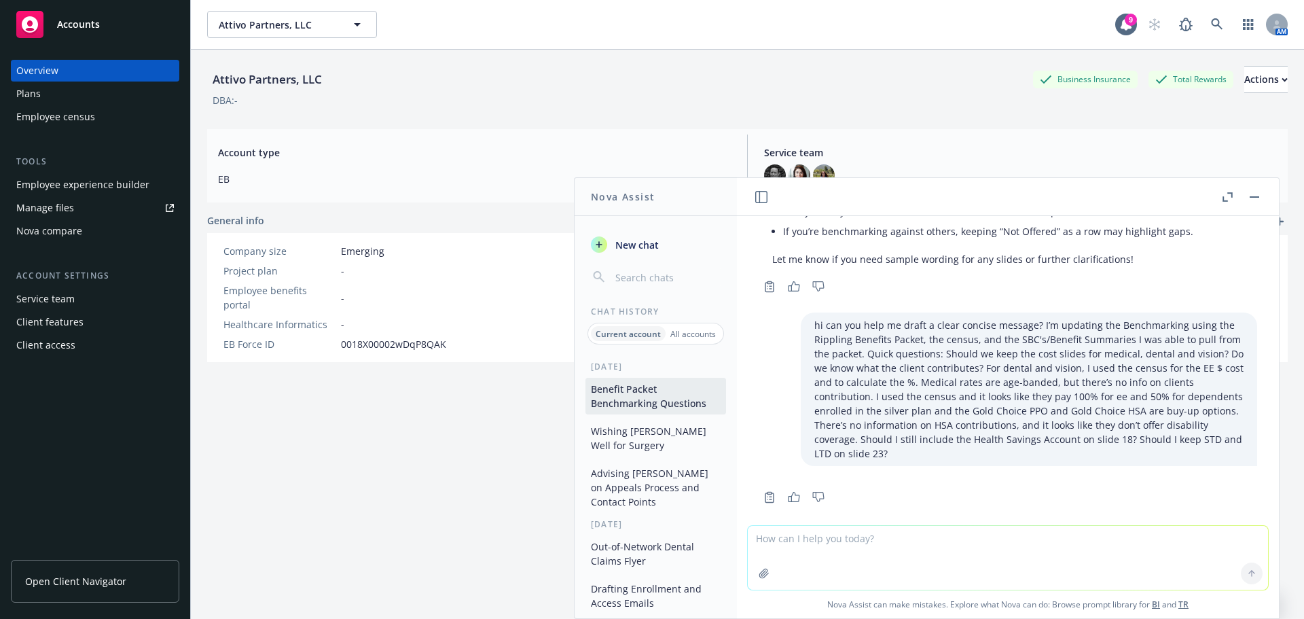
click at [807, 557] on textarea at bounding box center [1008, 558] width 520 height 64
paste textarea "hi can you help me draft a clear concise message? I’m updating the Benchmarking…"
type textarea "hi can you help me draft a clear concise message? I’m updating the Benchmarking…"
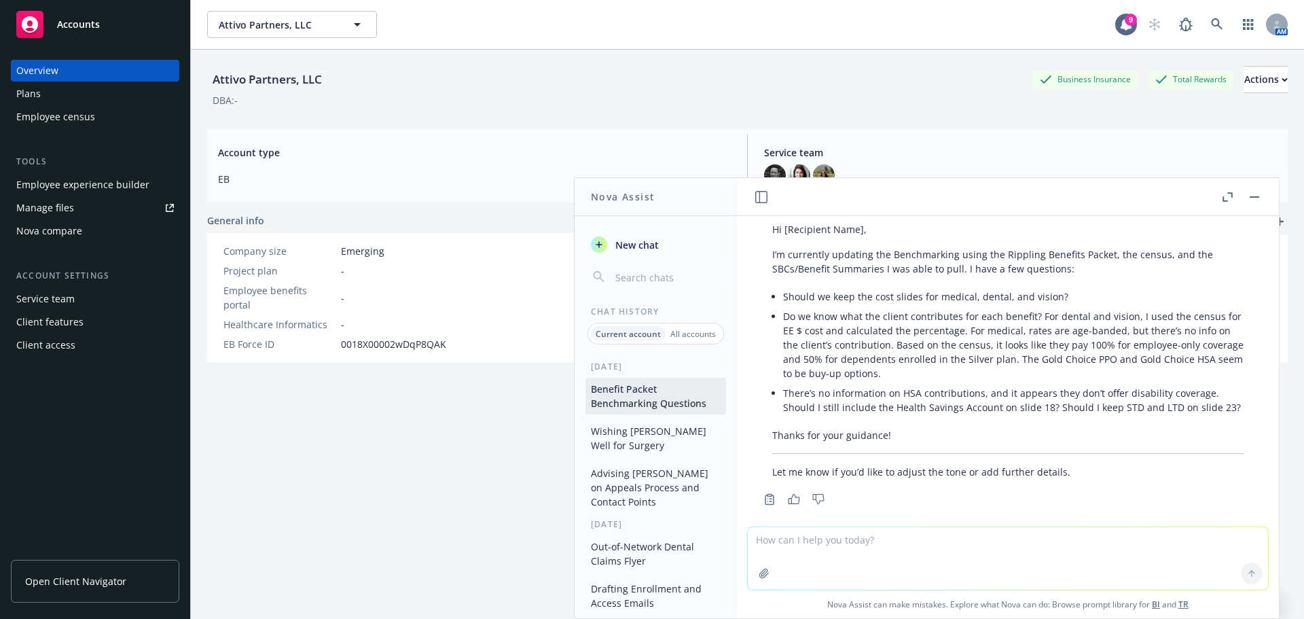
scroll to position [1116, 0]
click at [834, 549] on textarea at bounding box center [1008, 558] width 520 height 62
type textarea "Hi can you change the second bullet to just "do we know what the client contrib…"
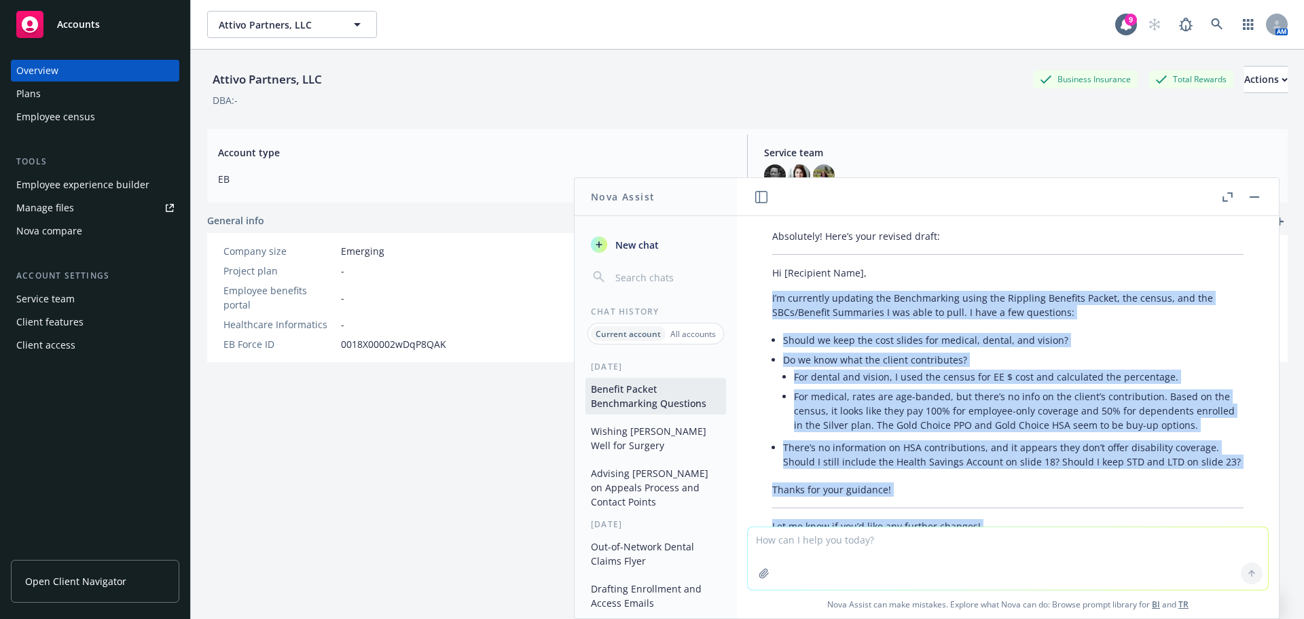
scroll to position [1542, 0]
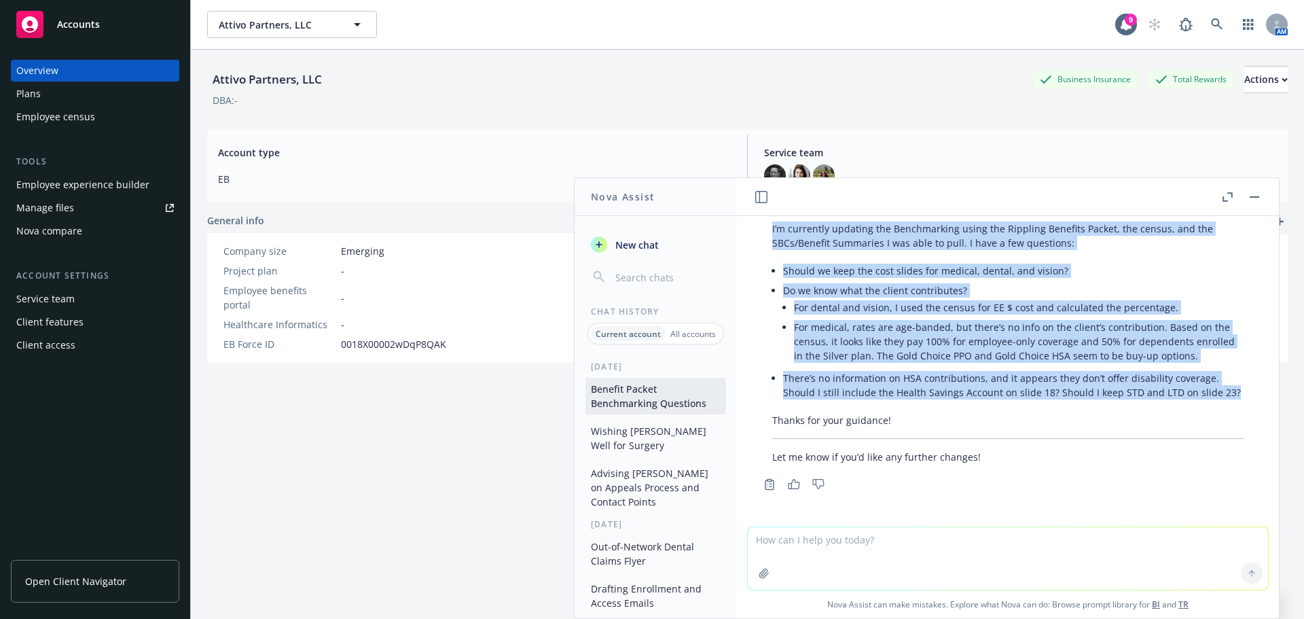
drag, startPoint x: 773, startPoint y: 348, endPoint x: 1125, endPoint y: 392, distance: 355.2
click at [1125, 392] on div "Absolutely! Here’s your revised draft: Hi [Recipient Name], I’m currently updat…" at bounding box center [1008, 311] width 499 height 315
copy div "I’m currently updating the Benchmarking using the Rippling Benefits Packet, the…"
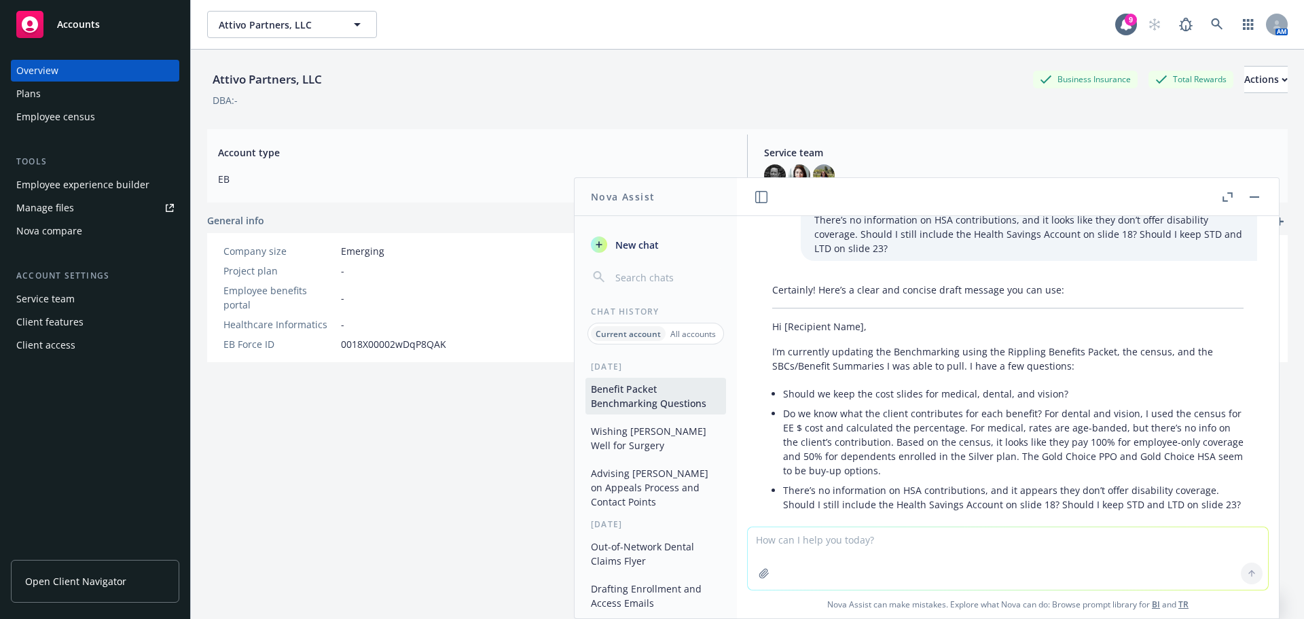
scroll to position [1019, 0]
drag, startPoint x: 1244, startPoint y: 192, endPoint x: 1257, endPoint y: 203, distance: 16.9
click at [1245, 194] on div at bounding box center [1240, 197] width 43 height 16
click at [1250, 197] on rect "button" at bounding box center [1255, 196] width 10 height 1
